Goal: Task Accomplishment & Management: Use online tool/utility

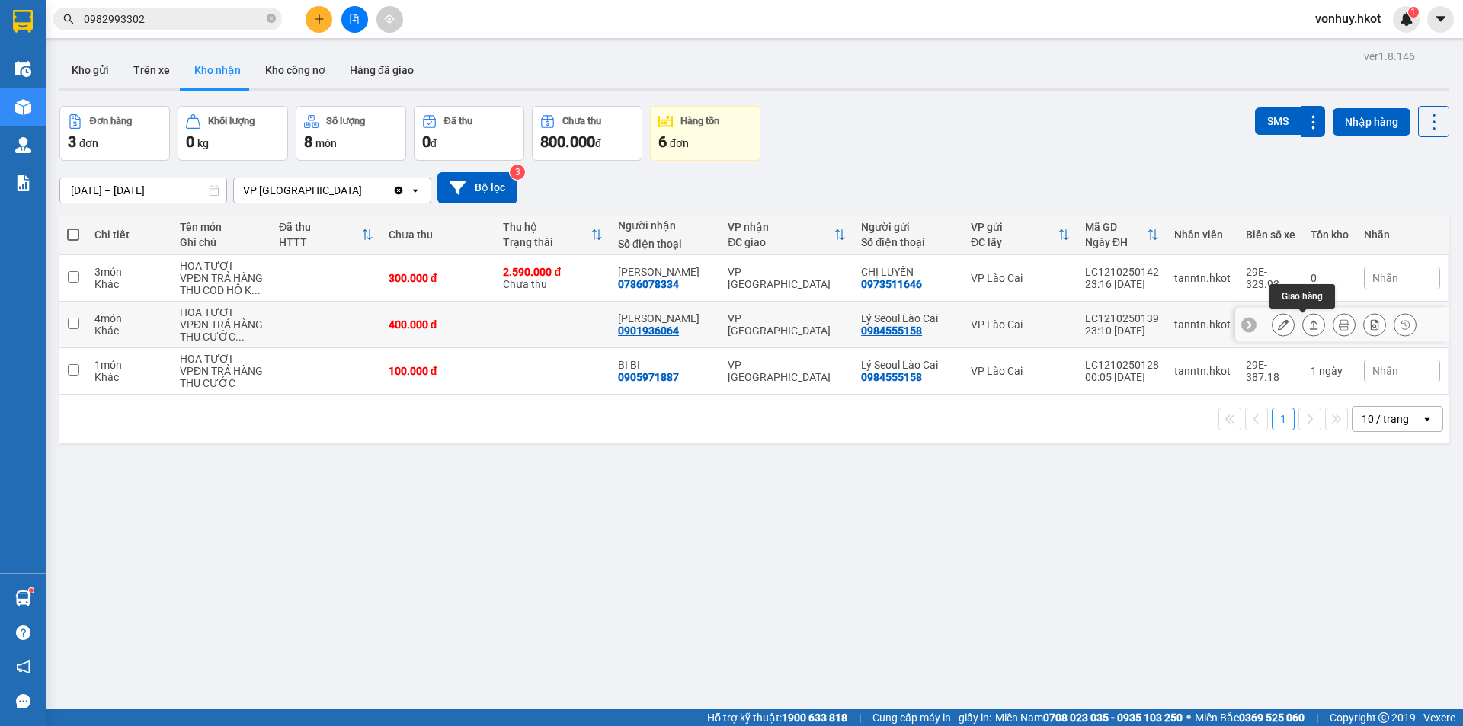
click at [1309, 325] on icon at bounding box center [1314, 324] width 11 height 11
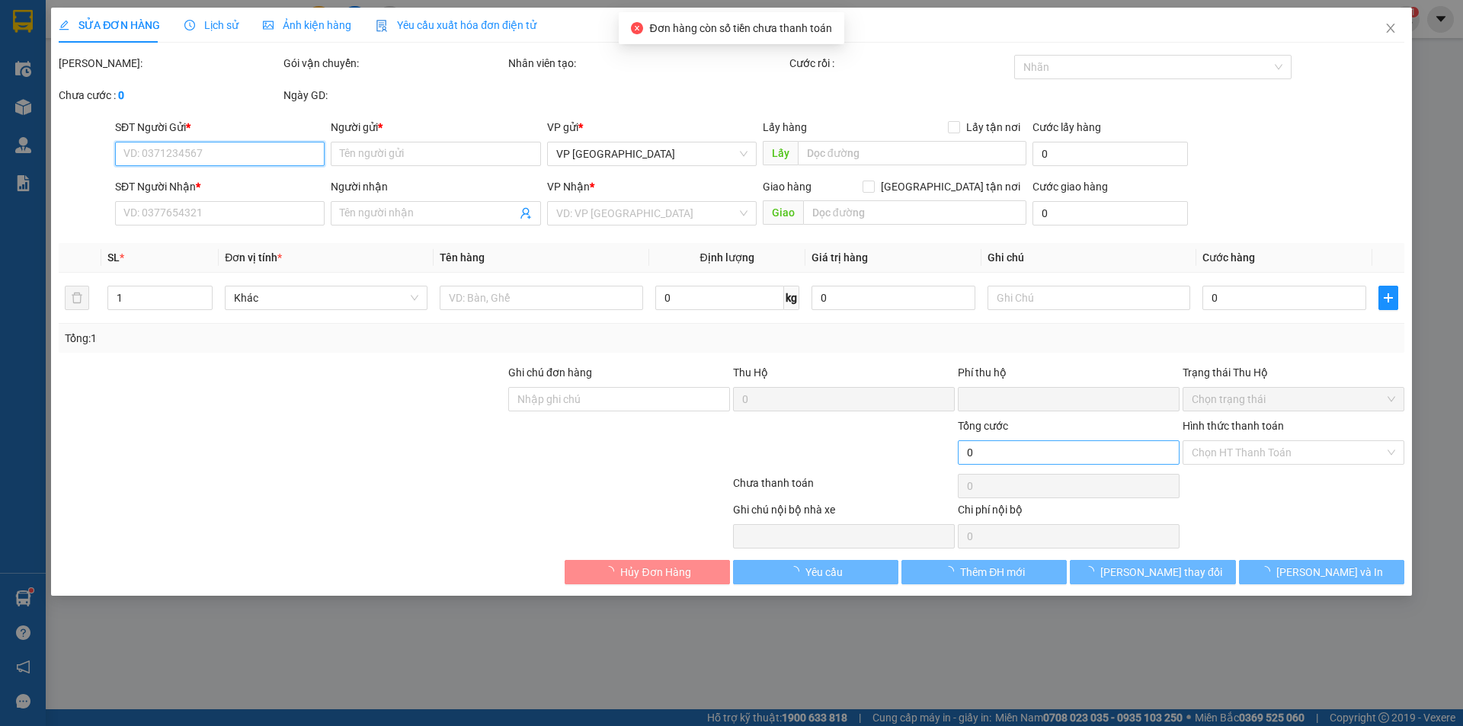
type input "0984555158"
type input "Lý Seoul Lào Cai"
type input "0901936064"
type input "[PERSON_NAME]"
type input "0"
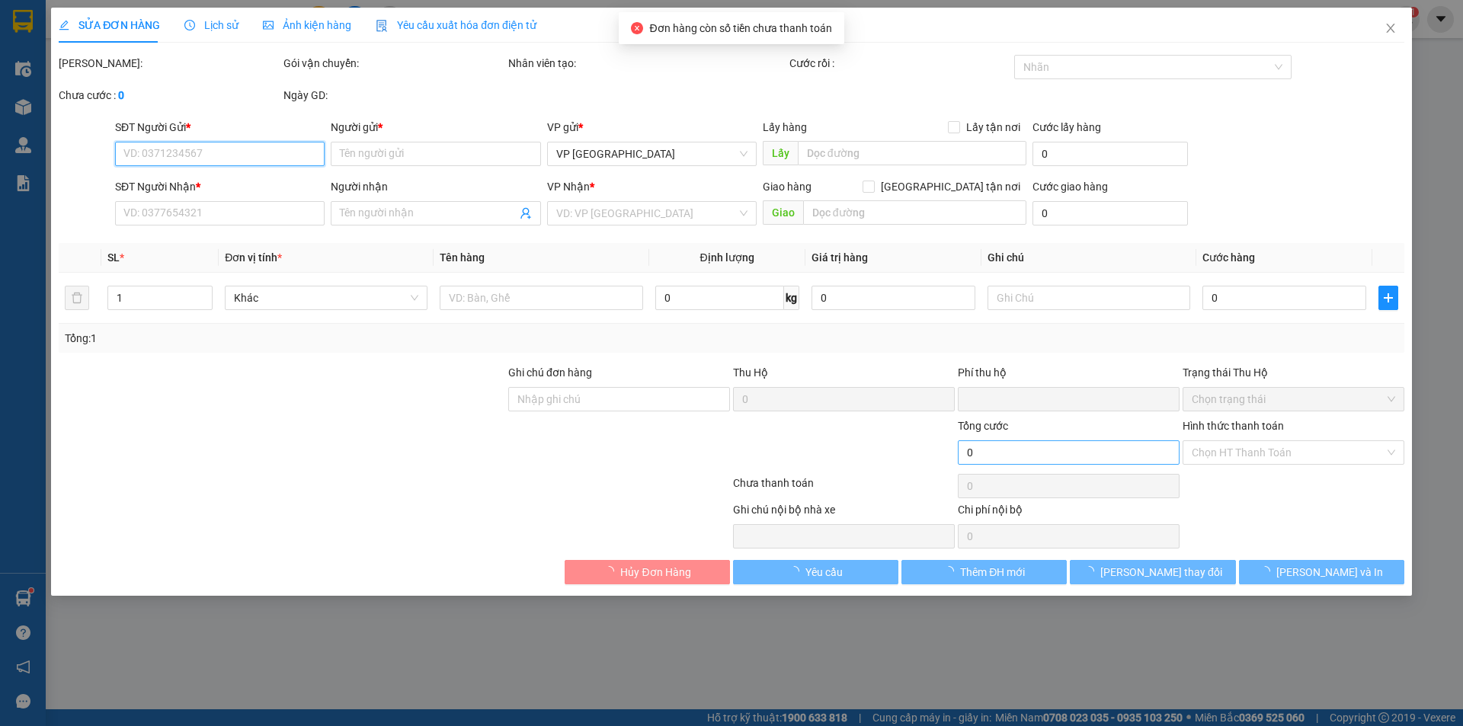
type input "400.000"
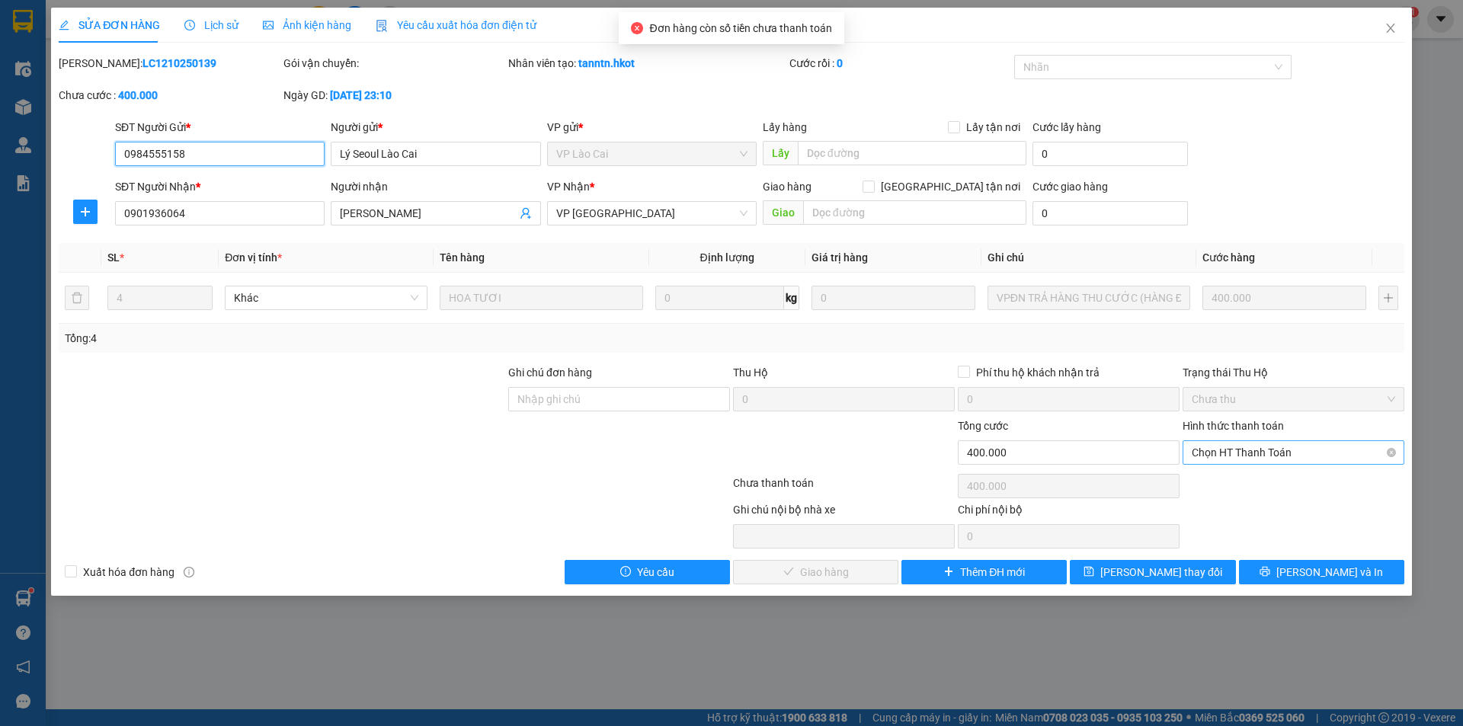
click at [1252, 455] on span "Chọn HT Thanh Toán" at bounding box center [1293, 452] width 203 height 23
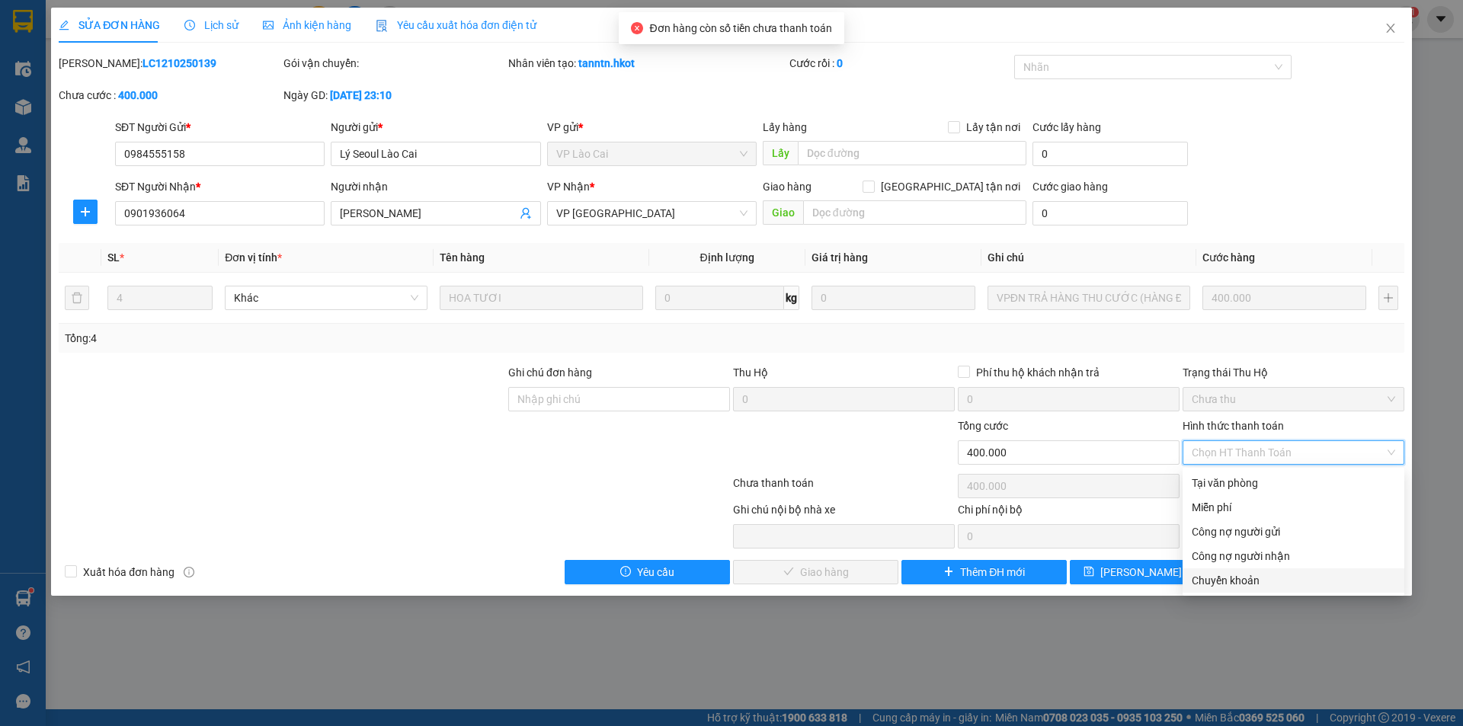
click at [1240, 573] on div "Chuyển khoản" at bounding box center [1293, 580] width 203 height 17
type input "0"
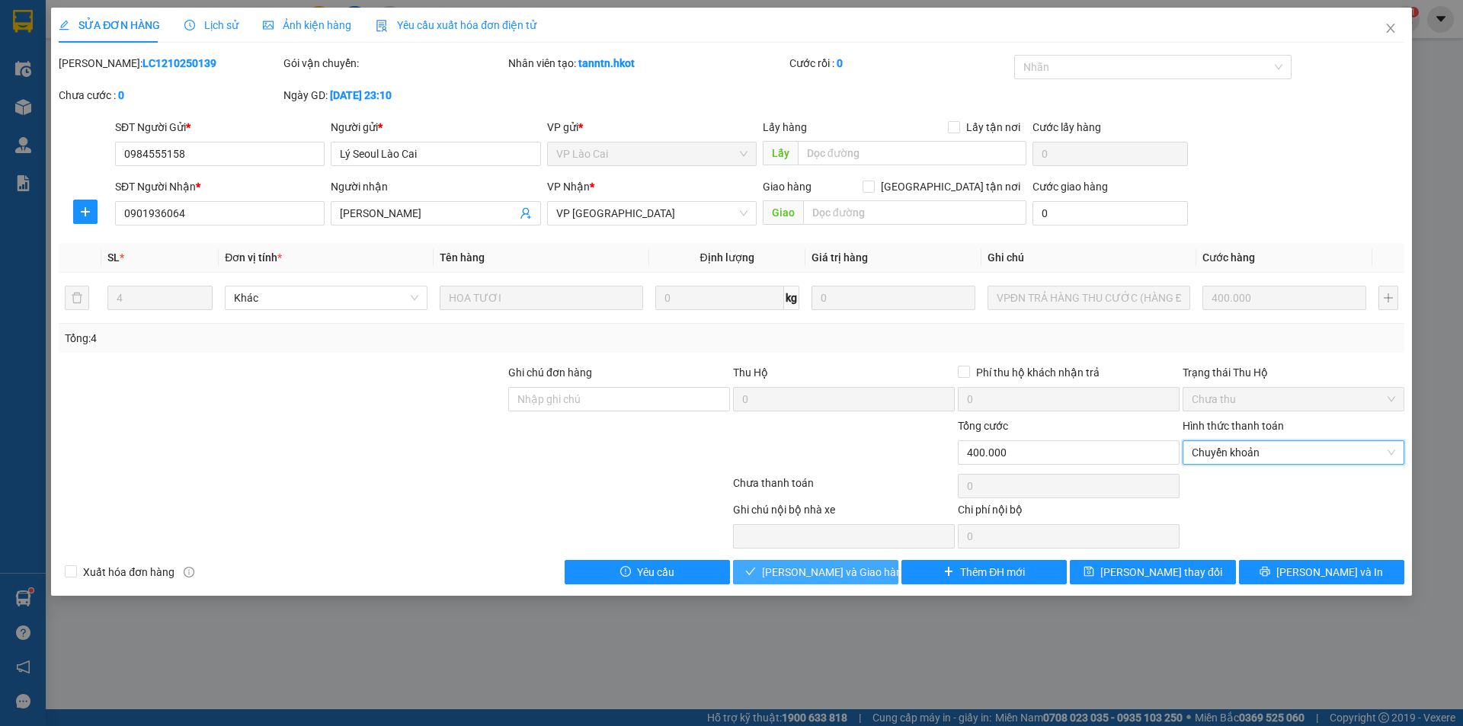
click at [825, 572] on span "[PERSON_NAME] và Giao hàng" at bounding box center [835, 572] width 146 height 17
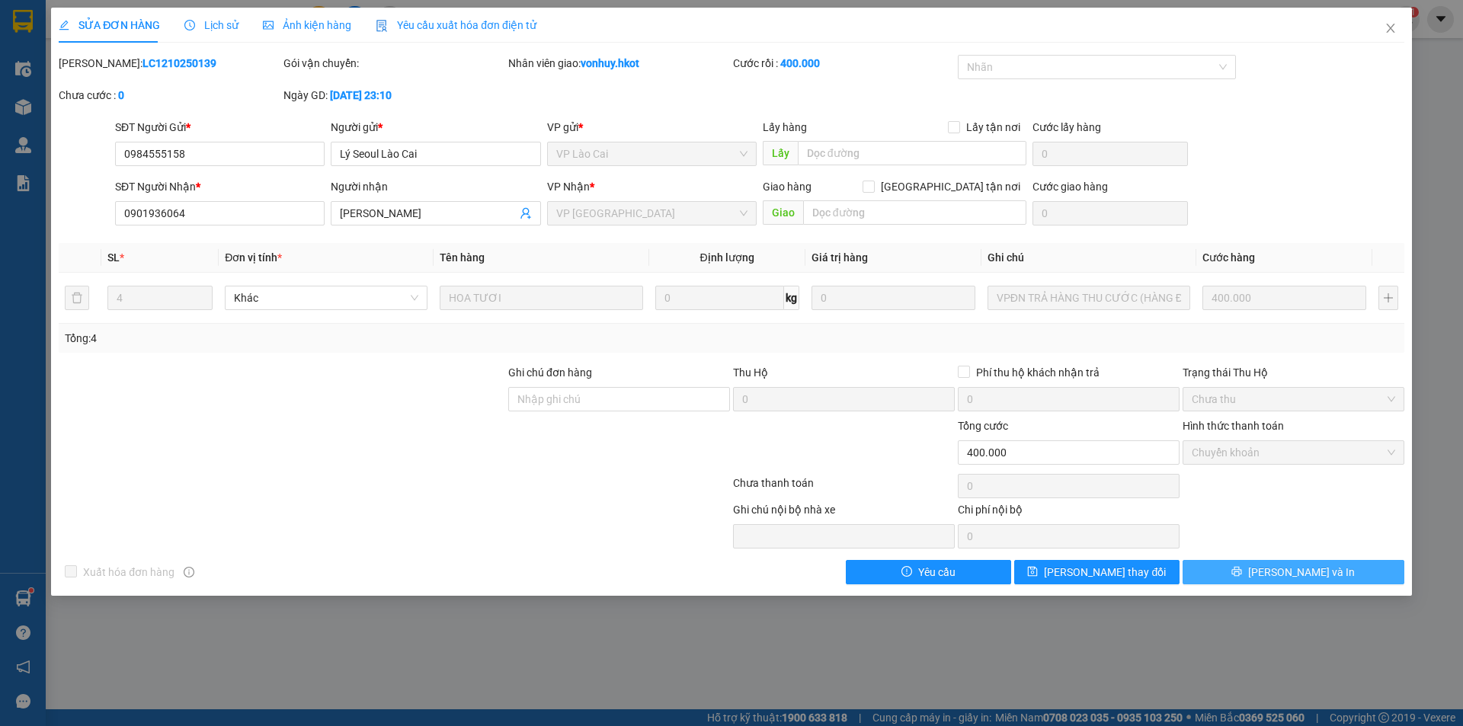
click at [1303, 573] on span "[PERSON_NAME] và In" at bounding box center [1301, 572] width 107 height 17
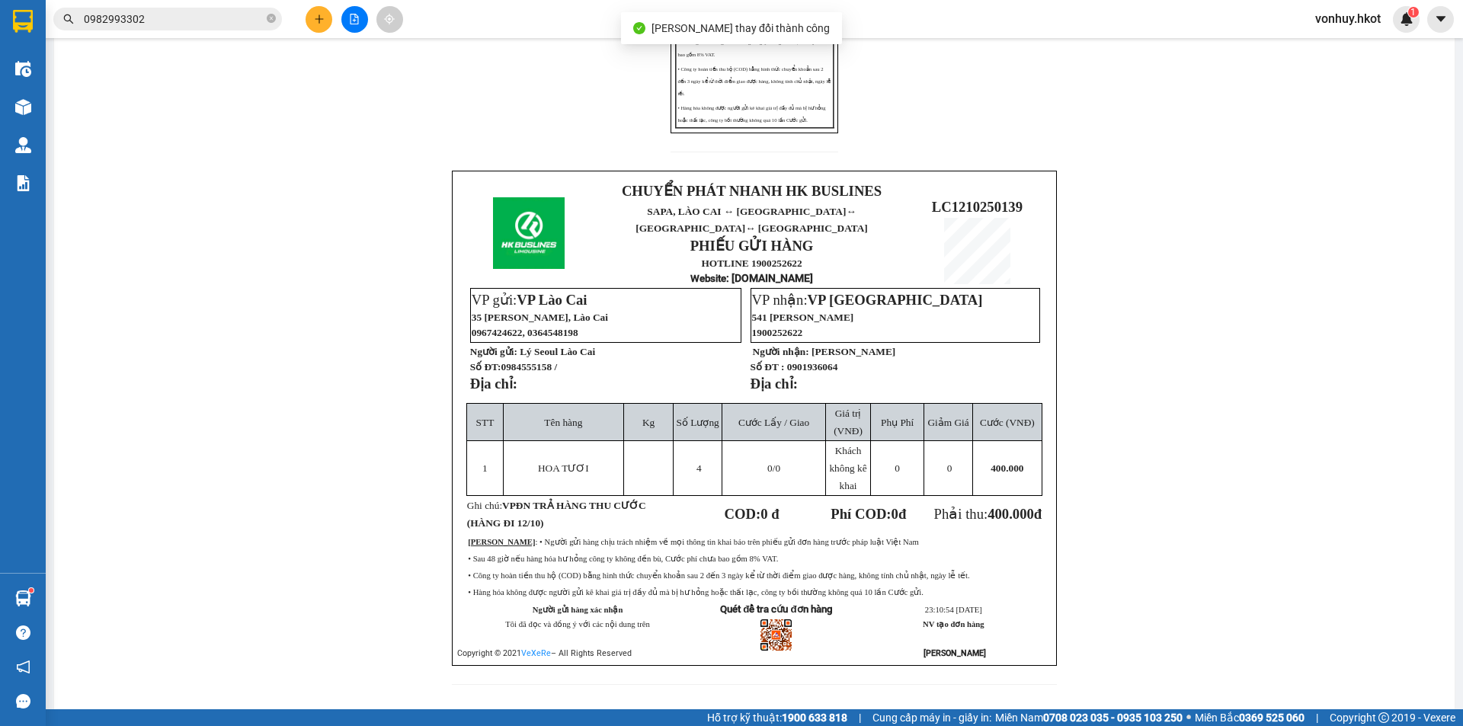
scroll to position [381, 0]
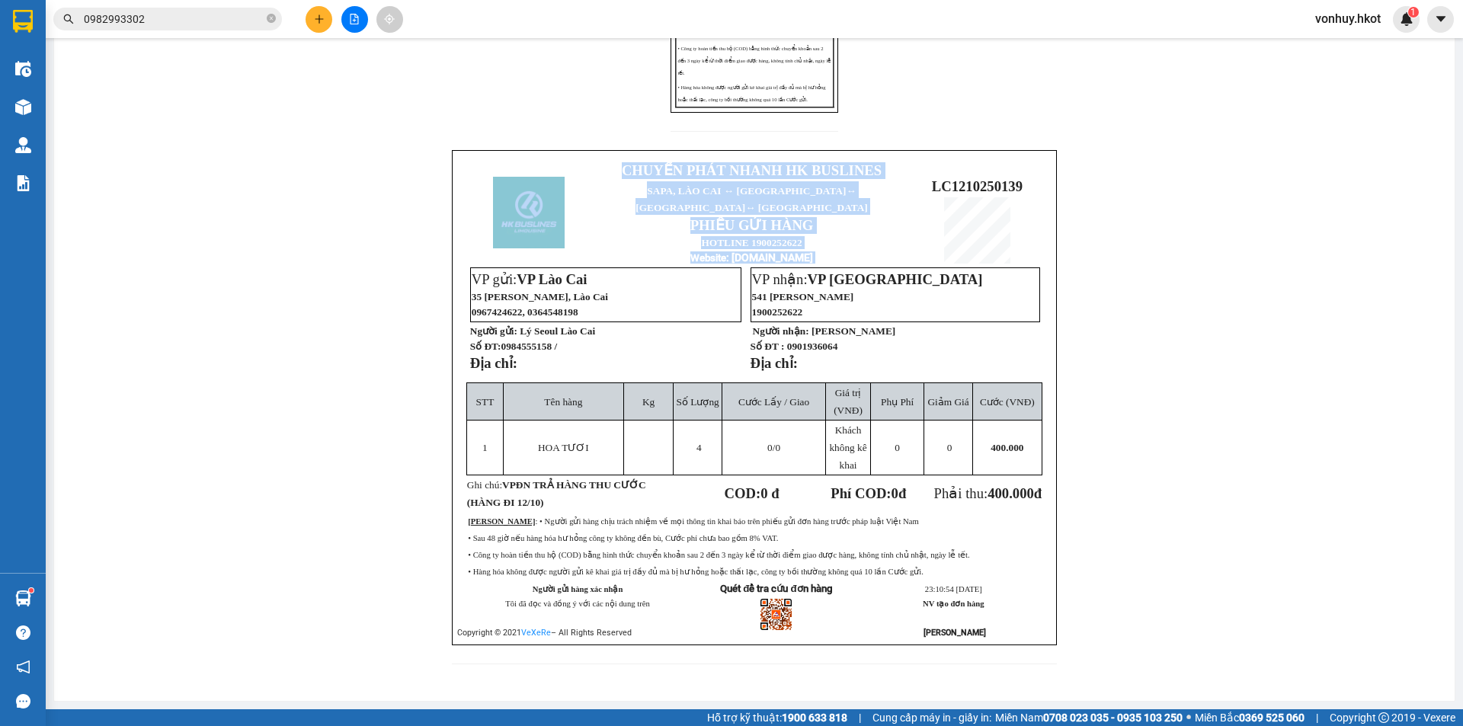
drag, startPoint x: 928, startPoint y: 190, endPoint x: 1046, endPoint y: 191, distance: 117.4
click at [1046, 191] on div "CHUYỂN PHÁT NHANH HK BUSLINES SAPA, [GEOGRAPHIC_DATA] ↔ [GEOGRAPHIC_DATA] ↔ [GE…" at bounding box center [754, 397] width 605 height 495
copy table "CHUYỂN PHÁT NHANH HK BUSLINES SAPA, [GEOGRAPHIC_DATA] ↔ [GEOGRAPHIC_DATA] ↔ [GE…"
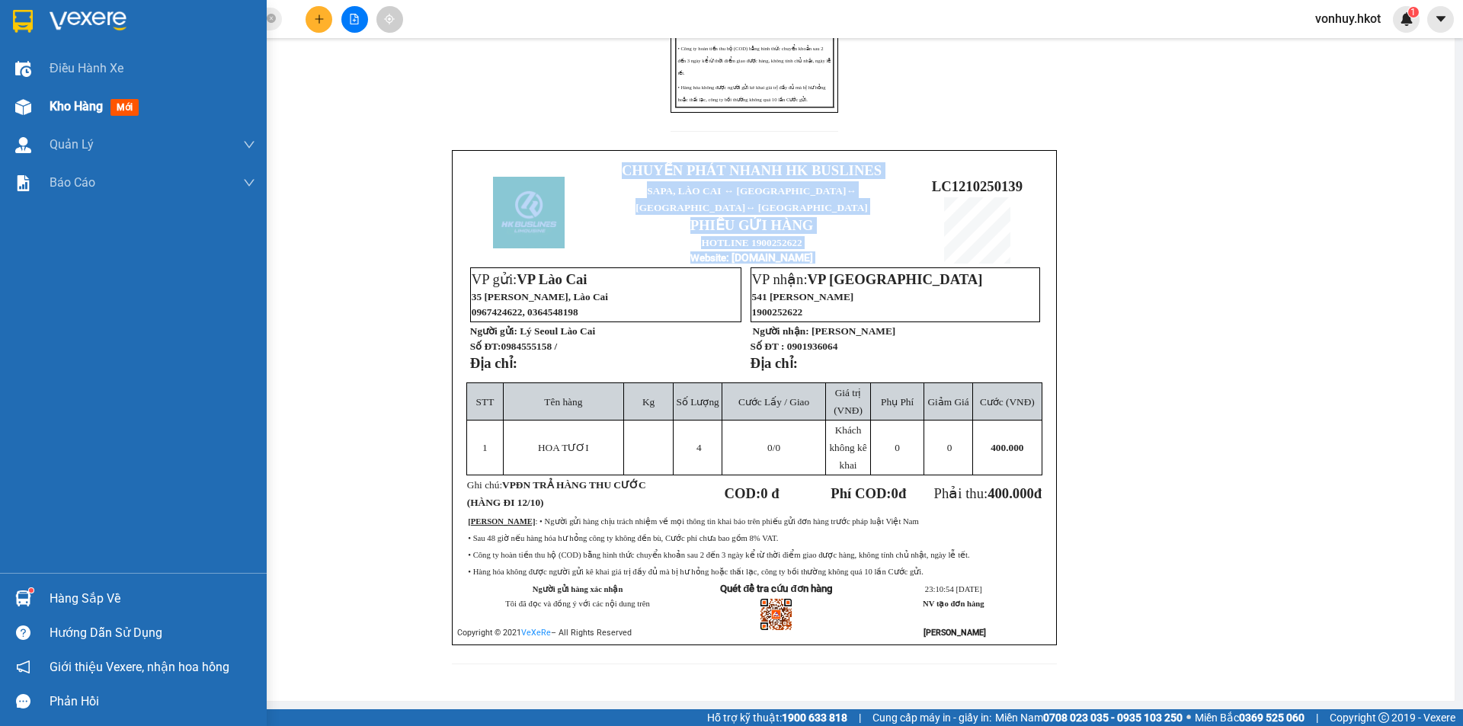
click at [82, 111] on span "Kho hàng" at bounding box center [76, 106] width 53 height 14
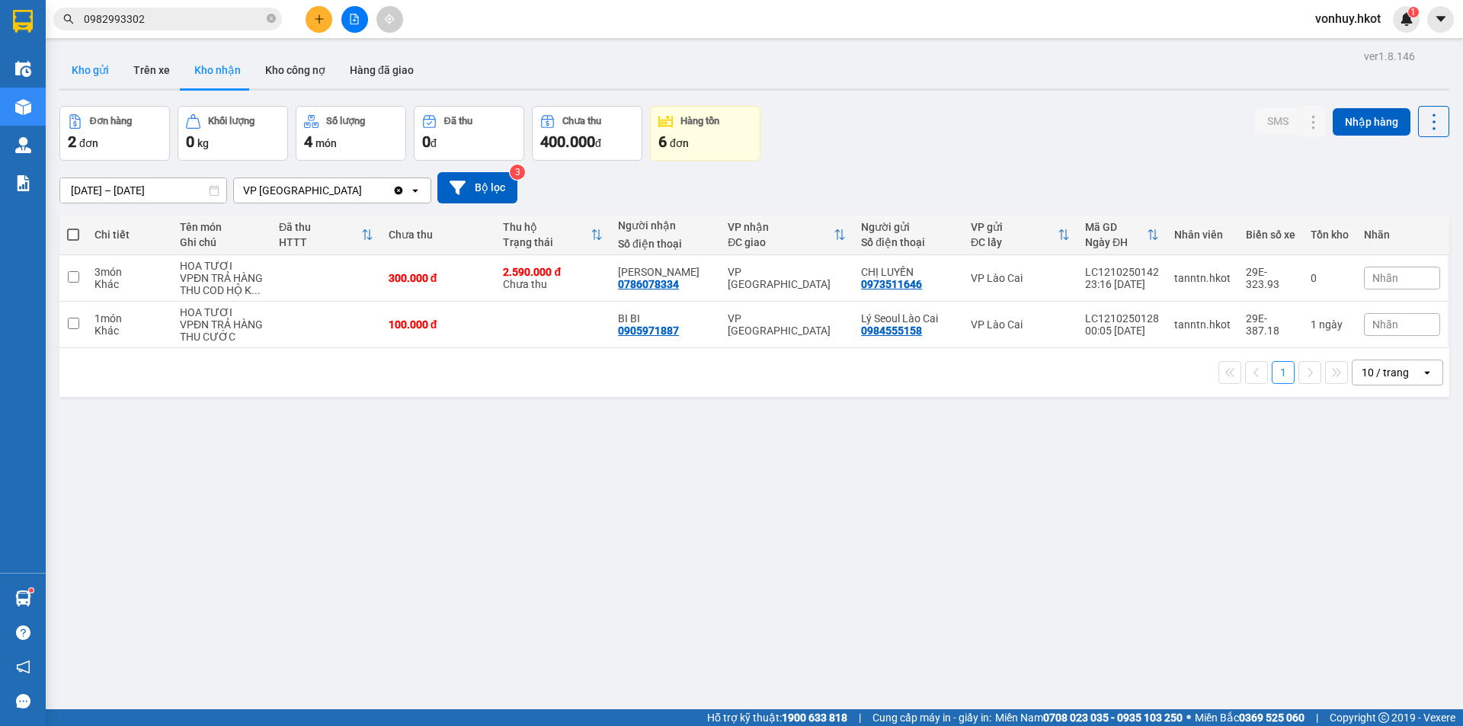
click at [62, 53] on button "Kho gửi" at bounding box center [90, 70] width 62 height 37
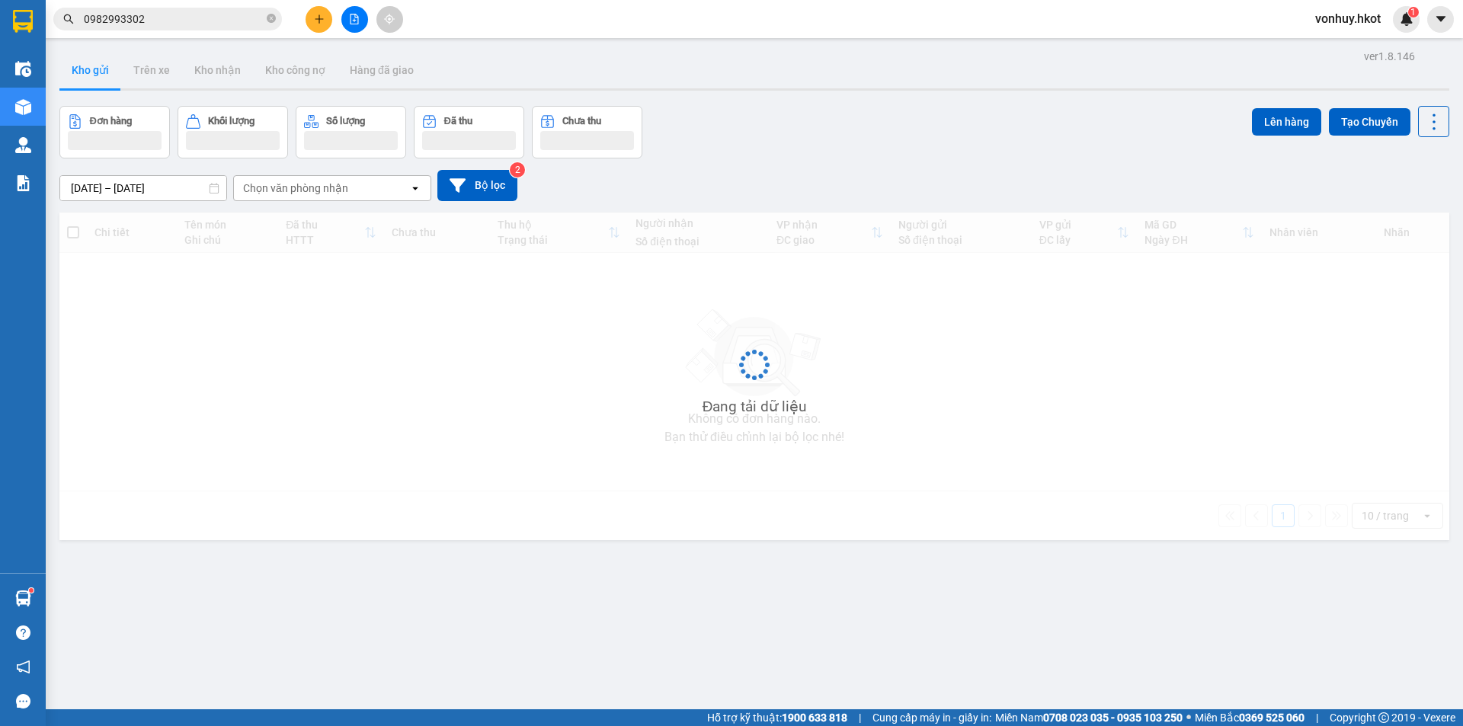
click at [77, 69] on button "Kho gửi" at bounding box center [90, 70] width 62 height 37
